Goal: Navigation & Orientation: Understand site structure

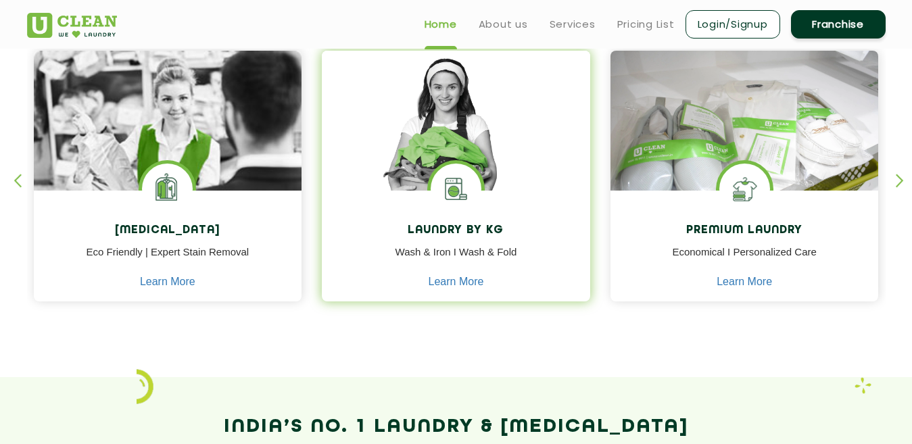
scroll to position [516, 0]
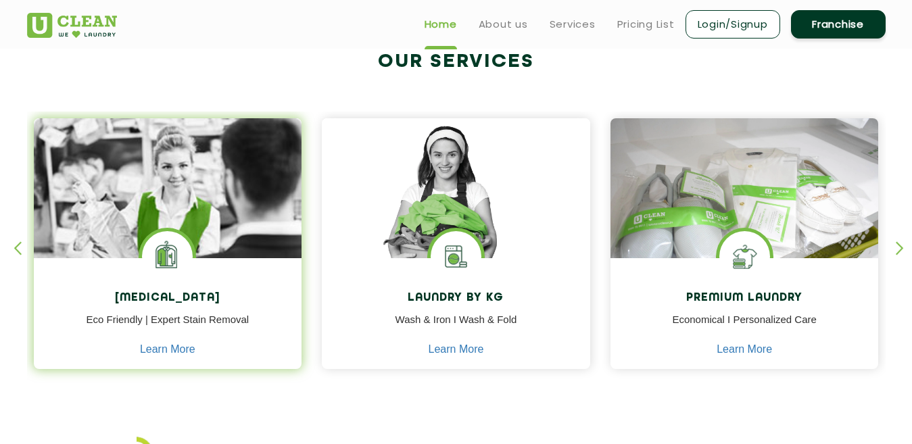
click at [176, 209] on img at bounding box center [168, 226] width 268 height 216
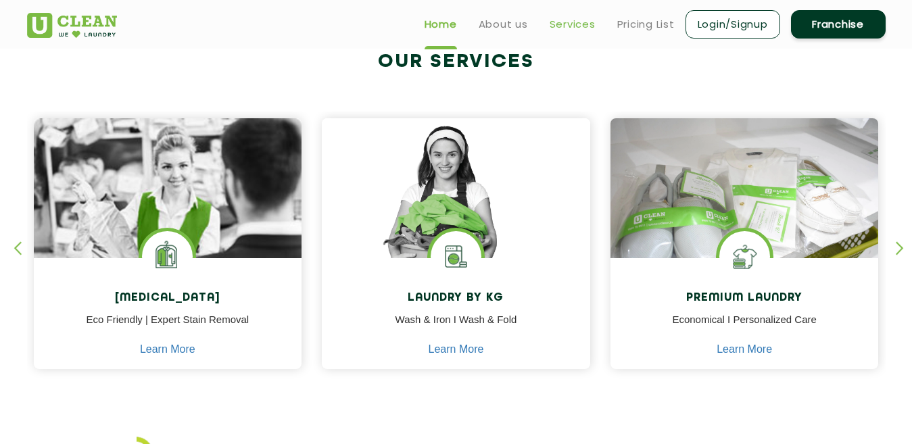
click at [566, 22] on link "Services" at bounding box center [572, 24] width 46 height 16
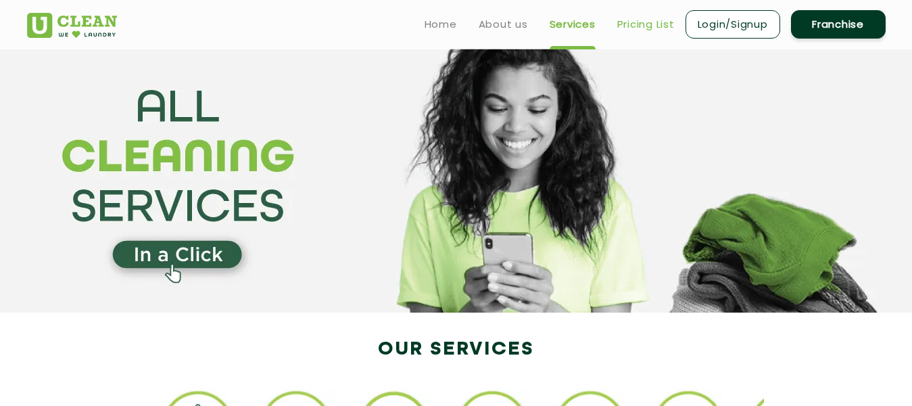
click at [624, 27] on link "Pricing List" at bounding box center [645, 24] width 57 height 16
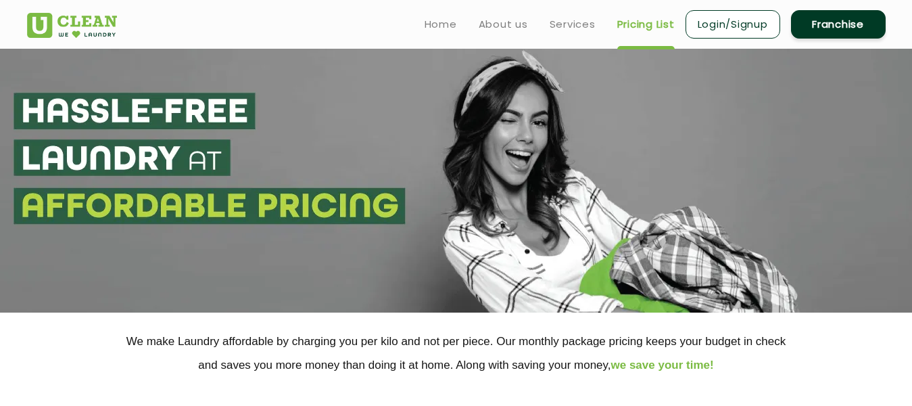
select select "0"
click at [512, 28] on link "About us" at bounding box center [503, 24] width 49 height 16
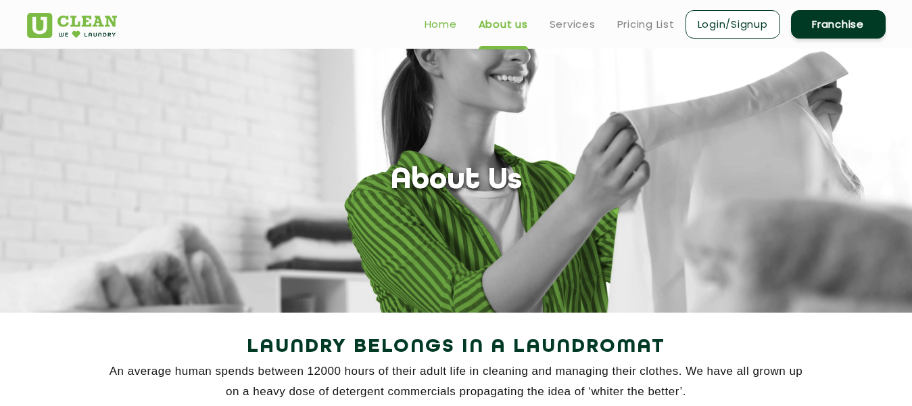
click at [435, 20] on link "Home" at bounding box center [440, 24] width 32 height 16
